Goal: Task Accomplishment & Management: Use online tool/utility

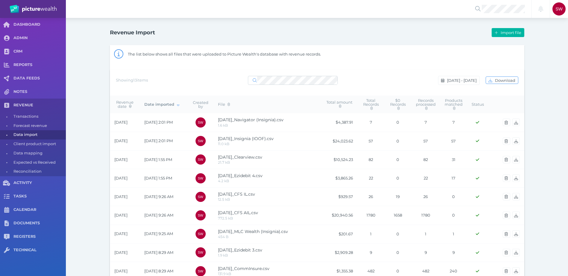
select select "25"
click at [520, 34] on span "Import file" at bounding box center [511, 32] width 25 height 5
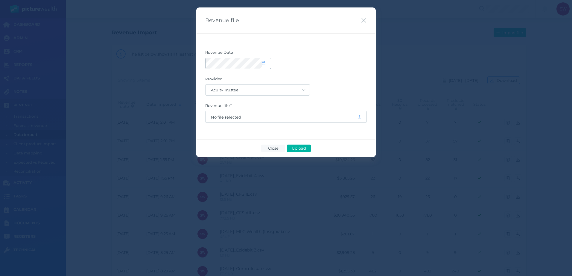
click at [264, 66] on span at bounding box center [266, 63] width 9 height 5
select select "8"
select select "2025"
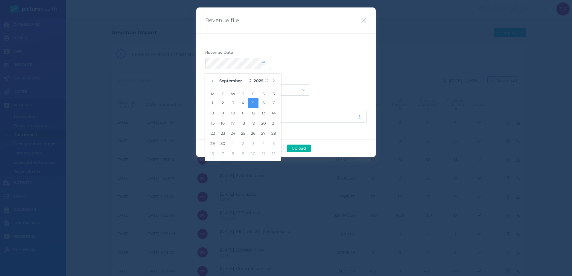
drag, startPoint x: 215, startPoint y: 104, endPoint x: 227, endPoint y: 92, distance: 17.1
click at [215, 103] on button "1" at bounding box center [213, 103] width 10 height 10
click at [320, 43] on div "Revenue Date Provider Acuity Trustee AIA Australia AMG Super AMP ASGARD Asteron…" at bounding box center [286, 87] width 180 height 106
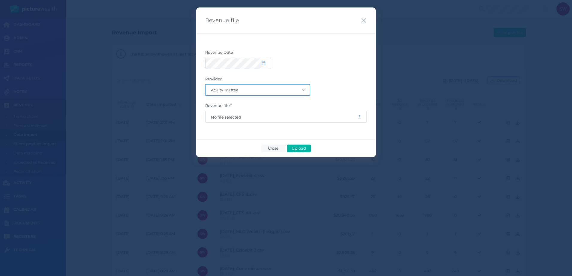
click at [307, 90] on select "Acuity Trustee AIA Australia AMG Super AMP ASGARD Asteron Life Australian Retir…" at bounding box center [258, 90] width 104 height 11
select select "104"
click at [206, 85] on select "Acuity Trustee AIA Australia AMG Super AMP ASGARD Asteron Life Australian Retir…" at bounding box center [258, 90] width 104 height 11
click at [288, 116] on span "No file selected" at bounding box center [281, 117] width 141 height 5
click at [279, 147] on span "Close" at bounding box center [273, 148] width 16 height 5
